Goal: Communication & Community: Ask a question

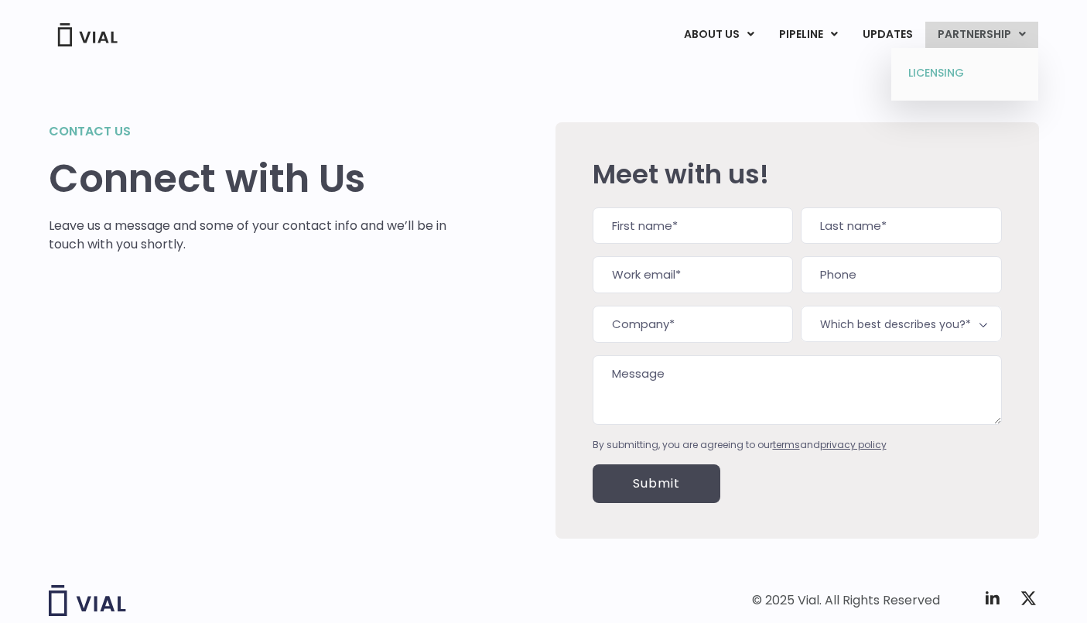
click at [955, 68] on link "LICENSING" at bounding box center [963, 73] width 135 height 25
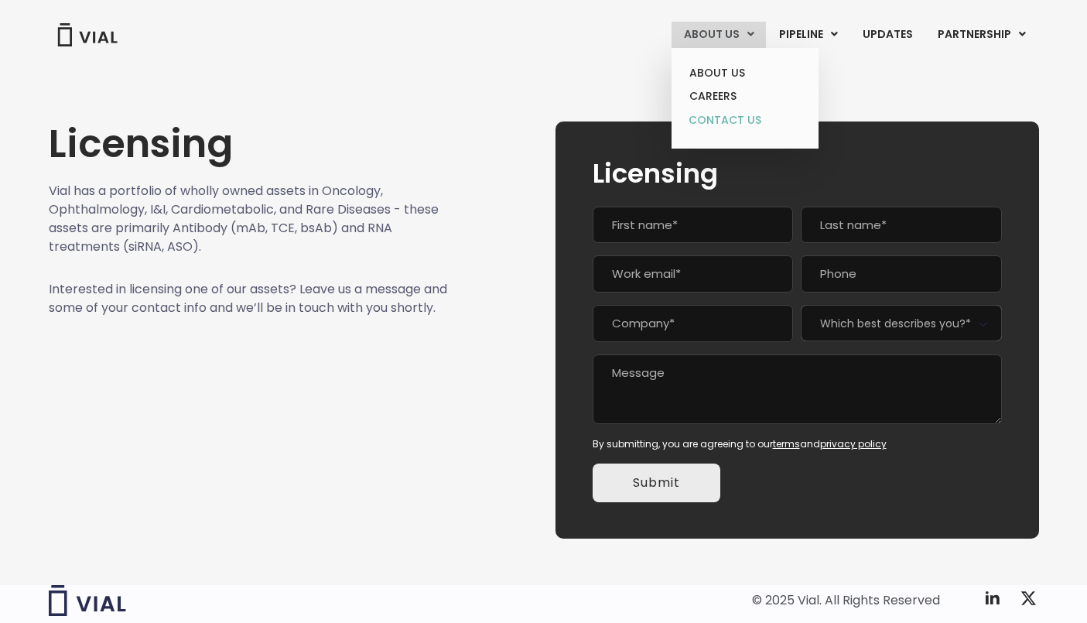
click at [723, 119] on link "CONTACT US" at bounding box center [744, 120] width 135 height 25
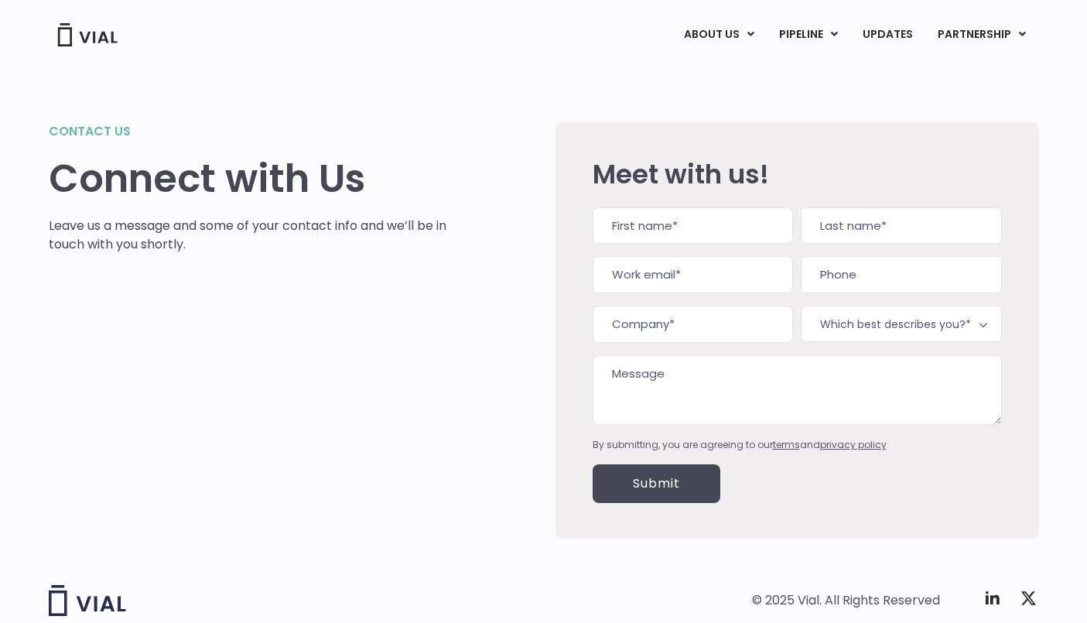
click at [706, 220] on input "First" at bounding box center [692, 225] width 200 height 37
type input "[PERSON_NAME]"
click at [840, 227] on input "Last" at bounding box center [900, 225] width 200 height 37
type input "[PERSON_NAME]"
click at [722, 266] on input "Work email (Required)" at bounding box center [692, 274] width 200 height 37
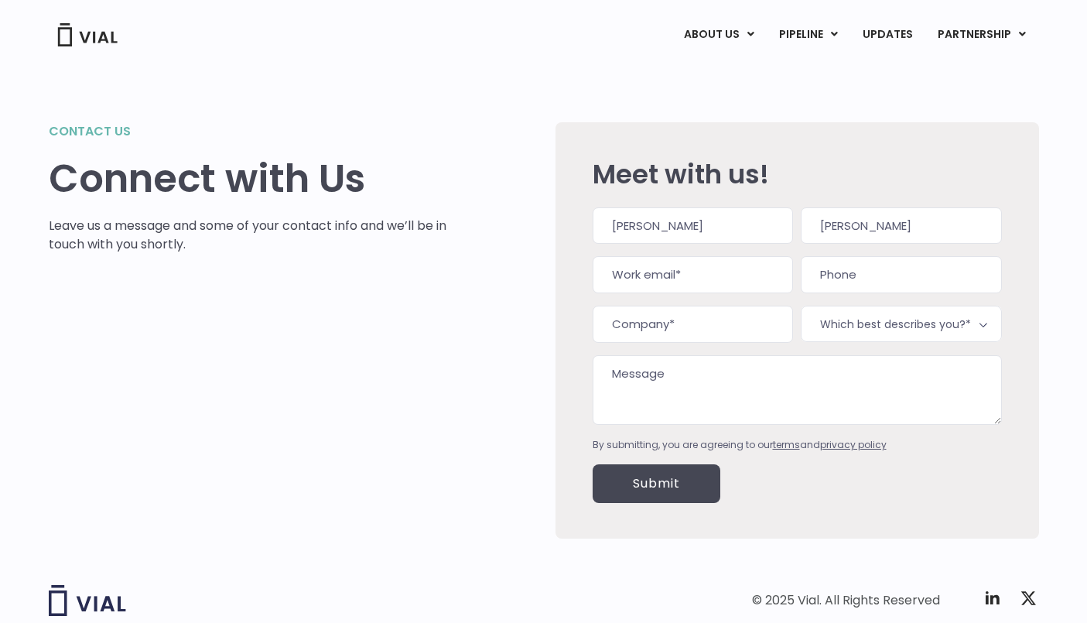
click at [721, 270] on input "Work email (Required)" at bounding box center [692, 274] width 200 height 37
click at [693, 286] on input "Work email (Required)" at bounding box center [692, 274] width 200 height 37
type input "[EMAIL_ADDRESS][DOMAIN_NAME]"
type input "(___) ___-____"
type input "Google"
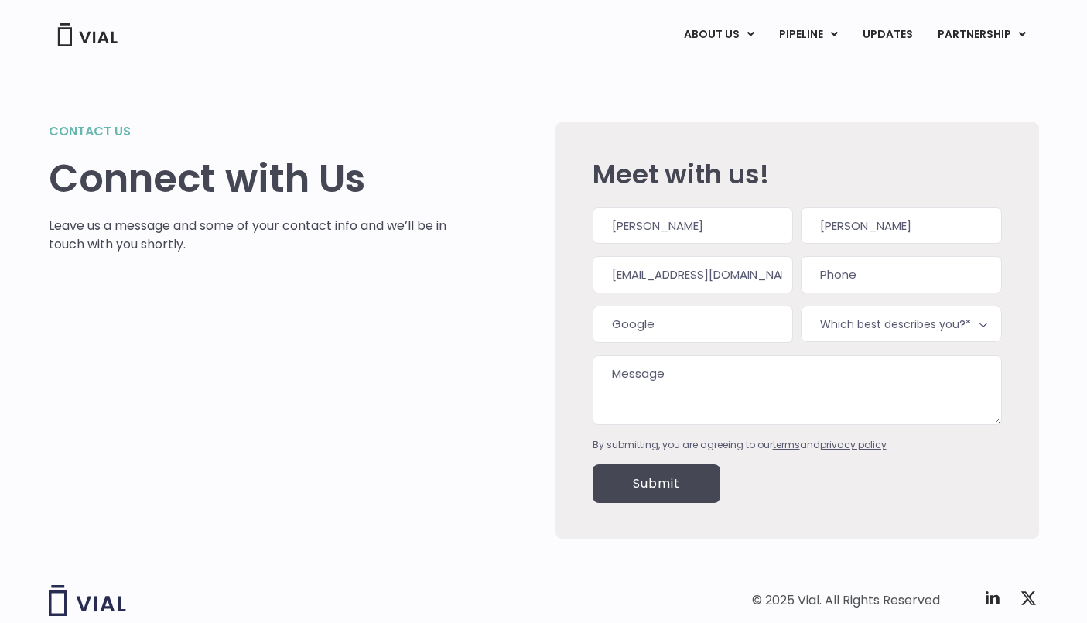
click at [909, 328] on span "Which best describes you?*" at bounding box center [900, 323] width 200 height 36
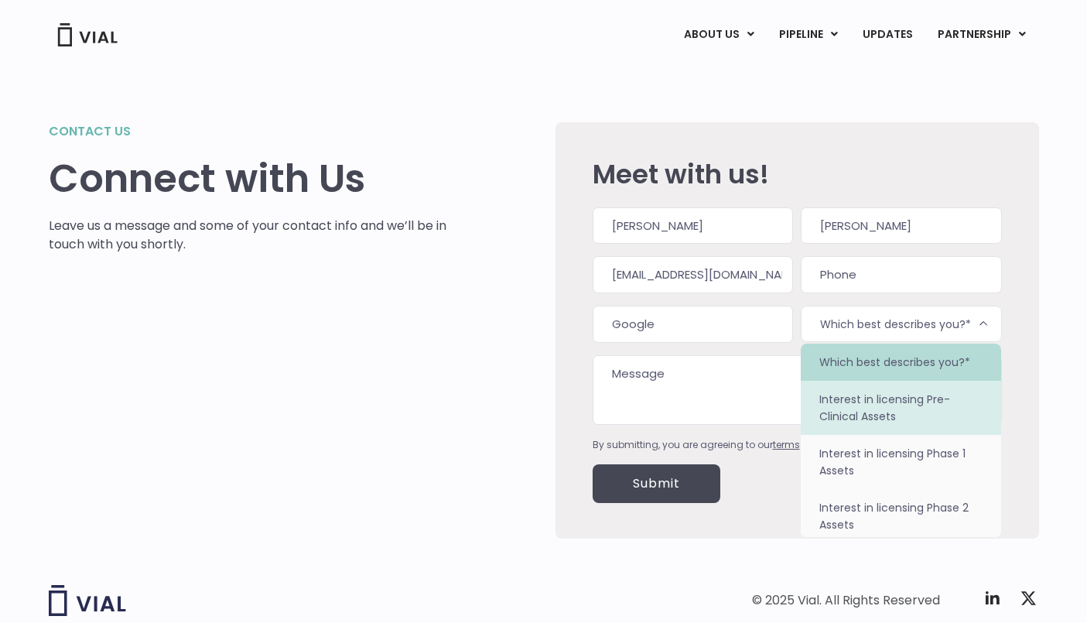
select select "Interest in licensing Pre-Clinical Assets"
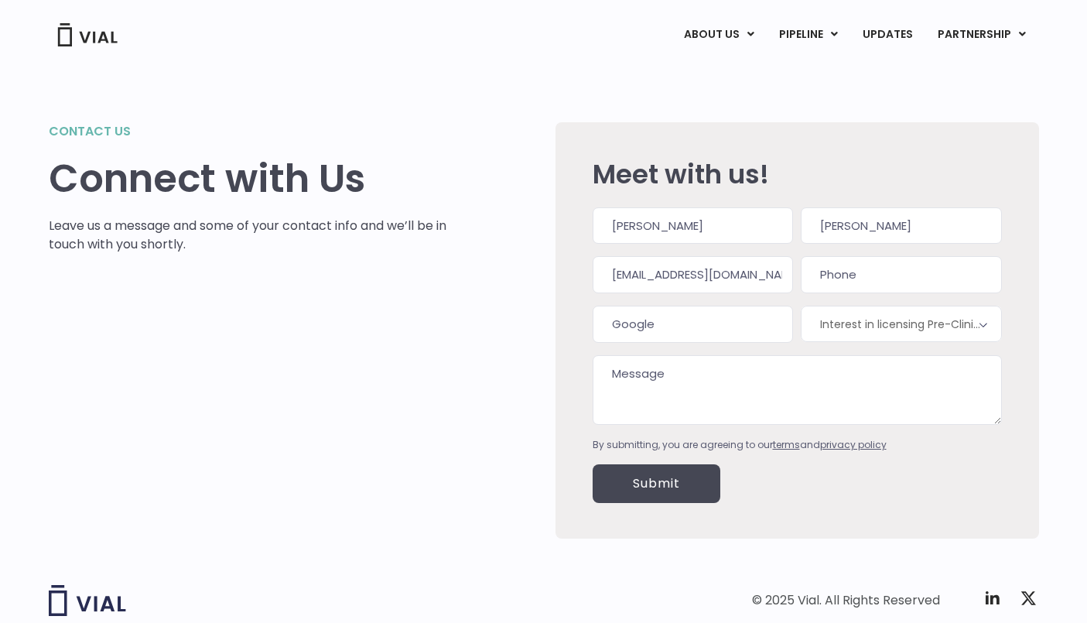
click at [793, 376] on textarea "Message" at bounding box center [796, 390] width 409 height 70
type textarea "Can you help me connect with [PERSON_NAME] about a billing question at Google C…"
click at [692, 487] on input "Submit" at bounding box center [656, 483] width 128 height 39
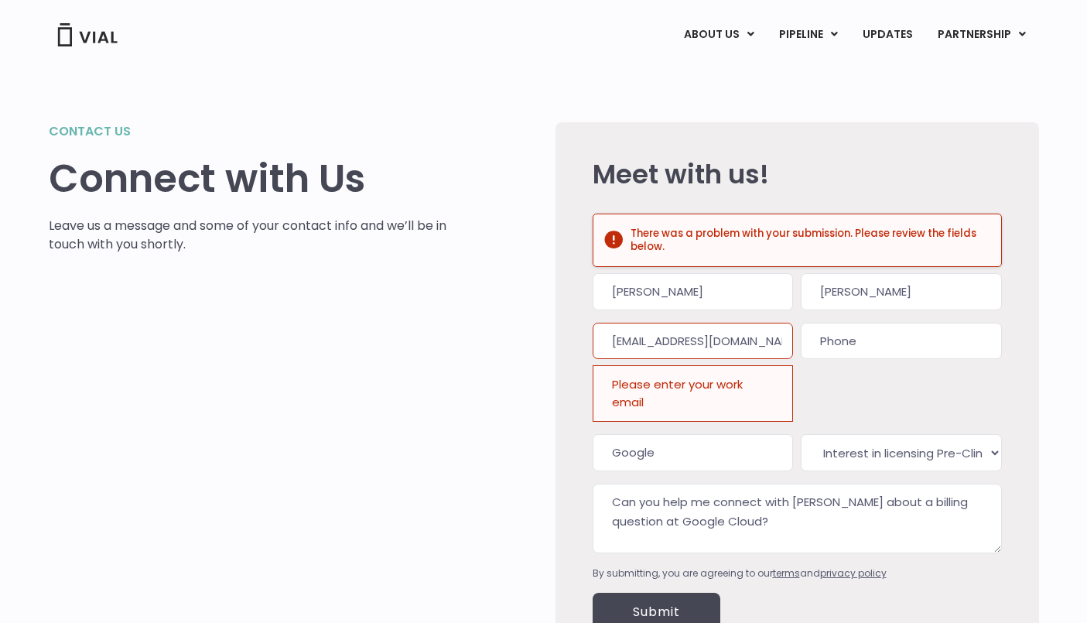
click at [821, 114] on div "Contact us Connect with Us Leave us a message and some of your contact info and…" at bounding box center [544, 376] width 990 height 620
